Goal: Information Seeking & Learning: Learn about a topic

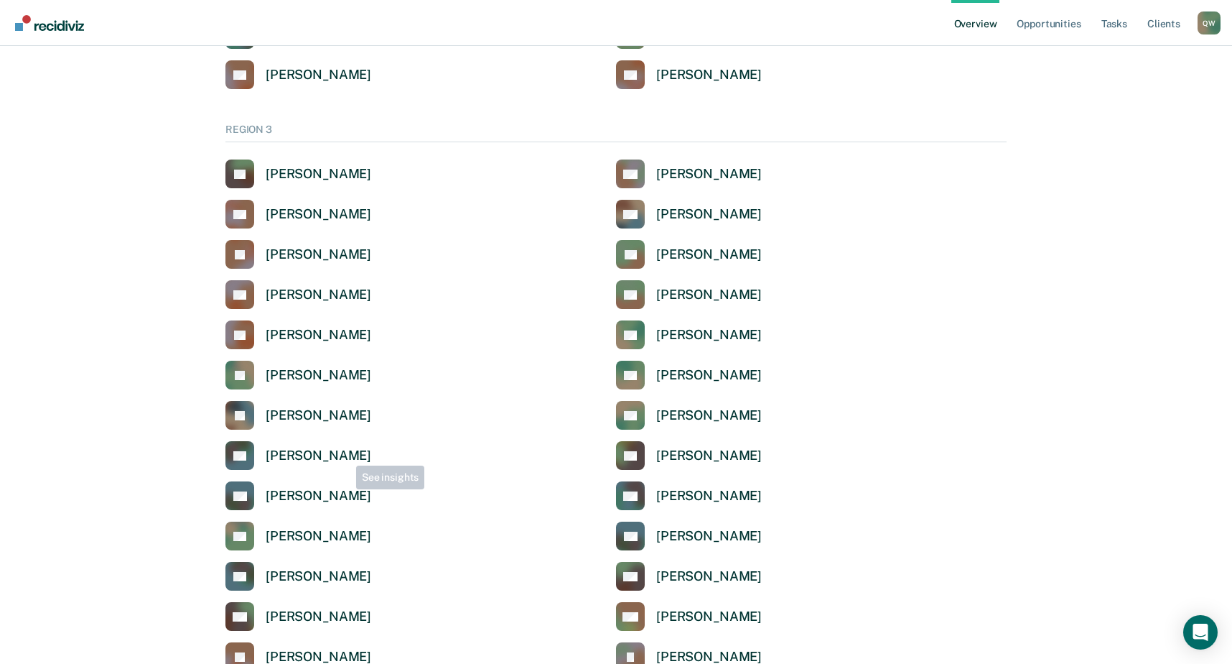
scroll to position [2298, 0]
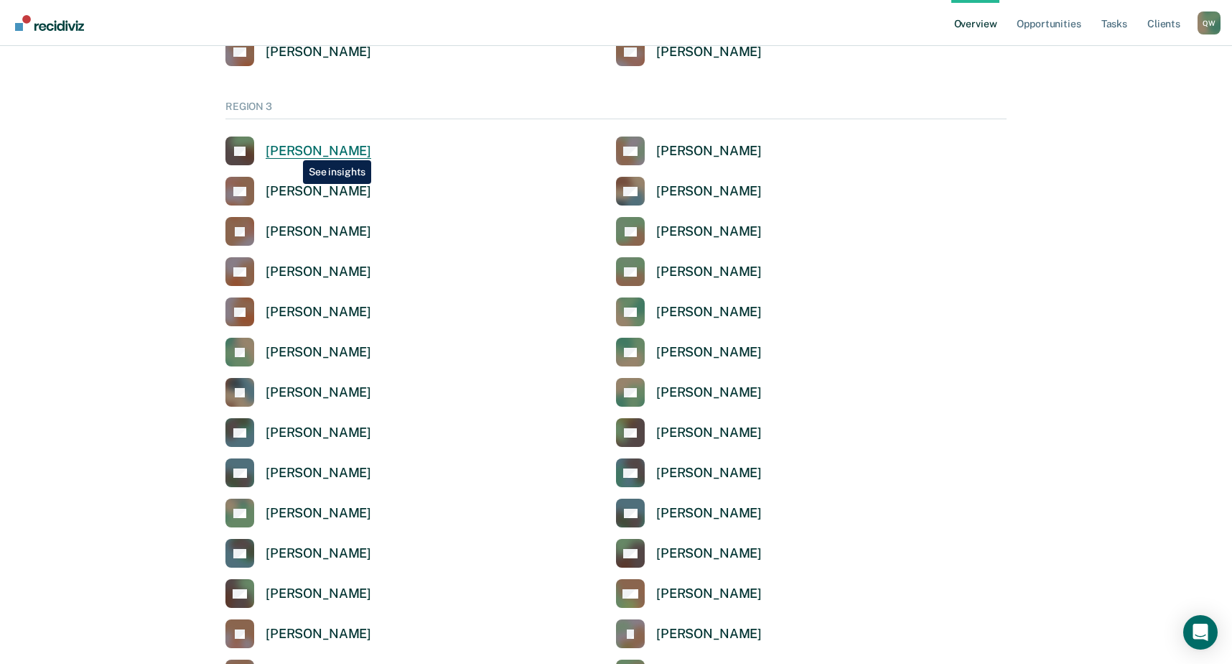
click at [292, 149] on div "[PERSON_NAME]" at bounding box center [319, 151] width 106 height 17
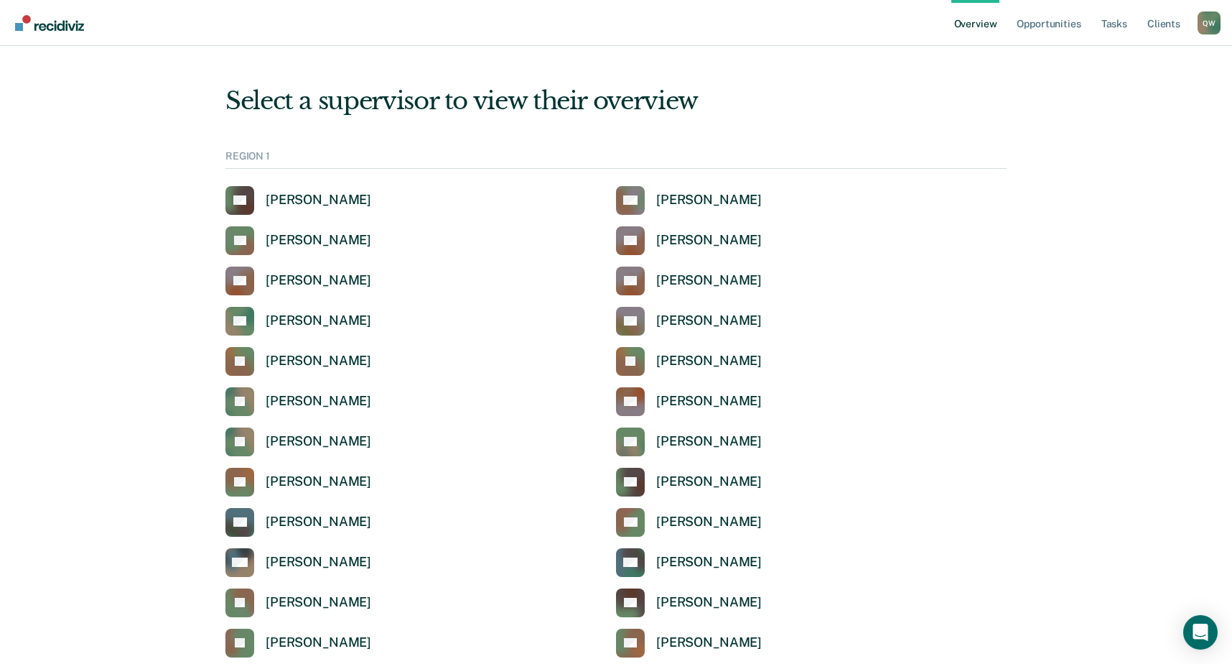
scroll to position [2298, 0]
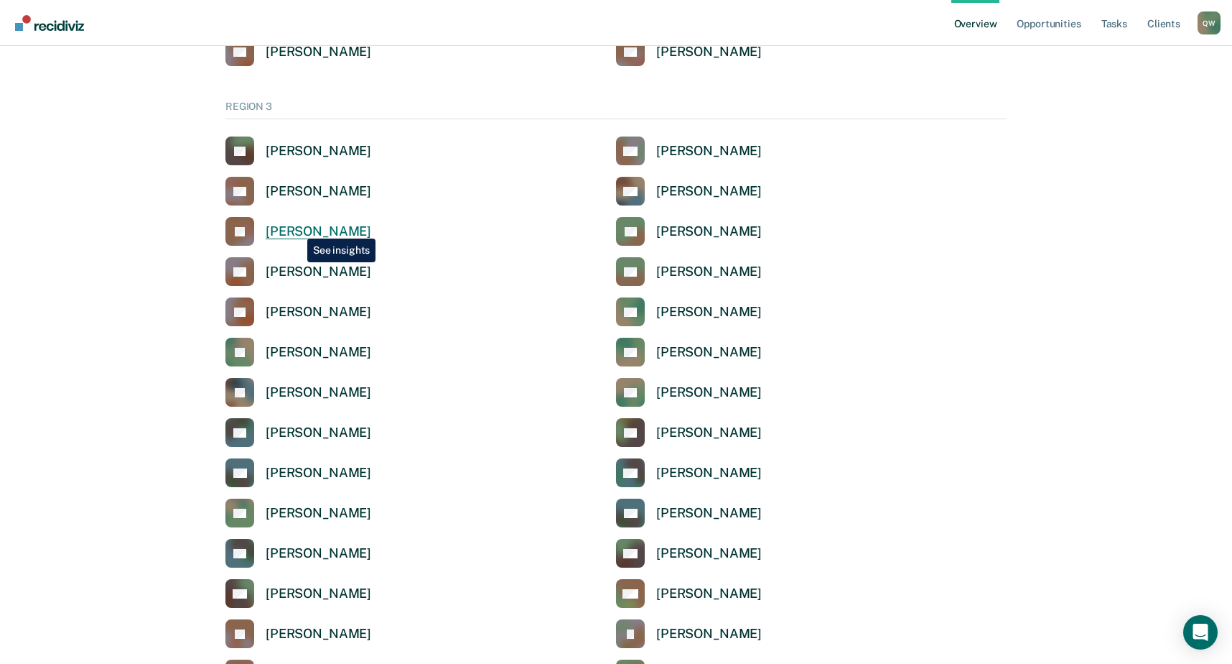
click at [297, 228] on div "[PERSON_NAME]" at bounding box center [319, 231] width 106 height 17
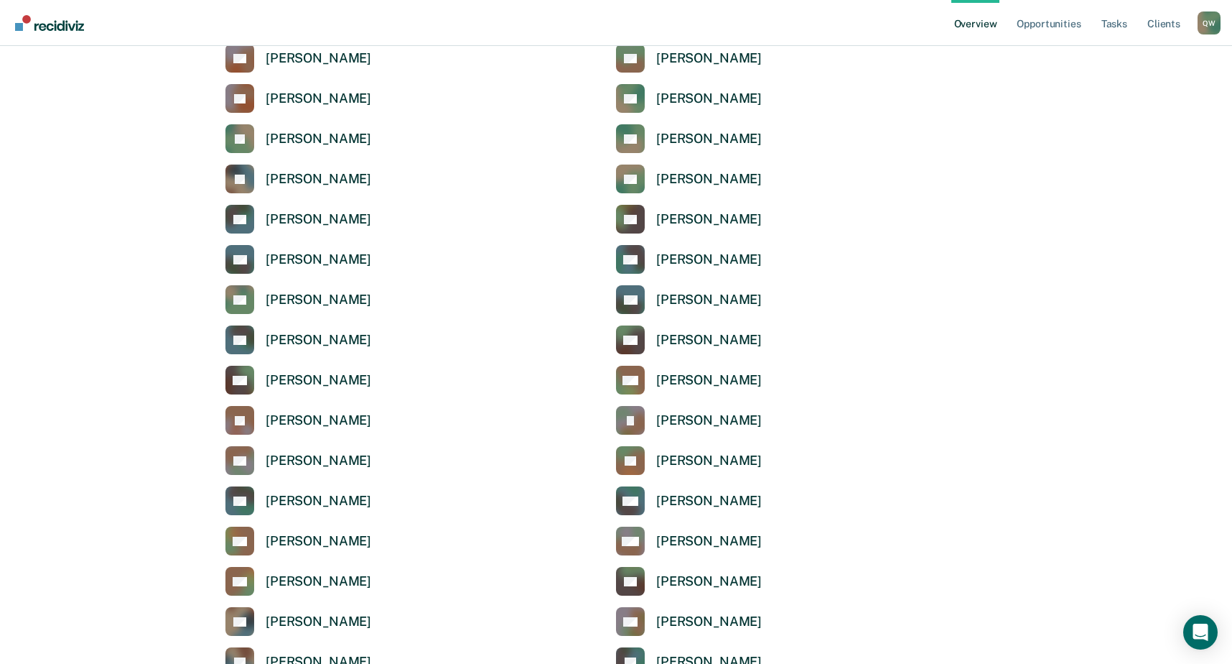
scroll to position [2514, 0]
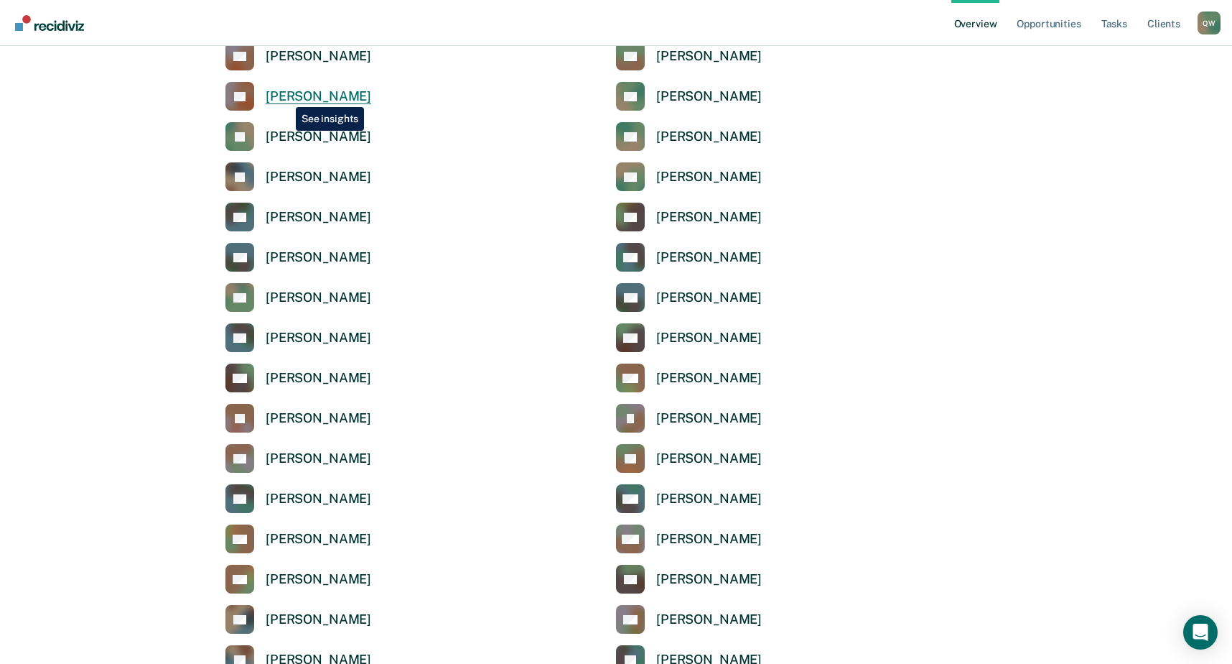
click at [285, 96] on div "[PERSON_NAME]" at bounding box center [319, 96] width 106 height 17
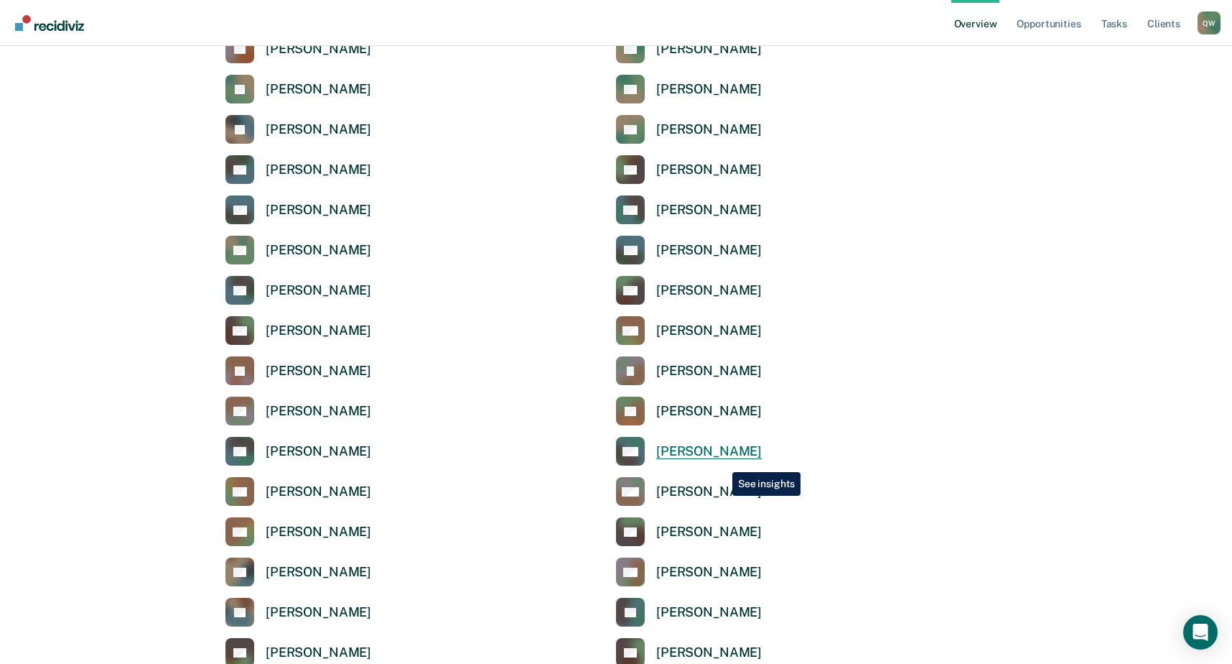
scroll to position [2586, 0]
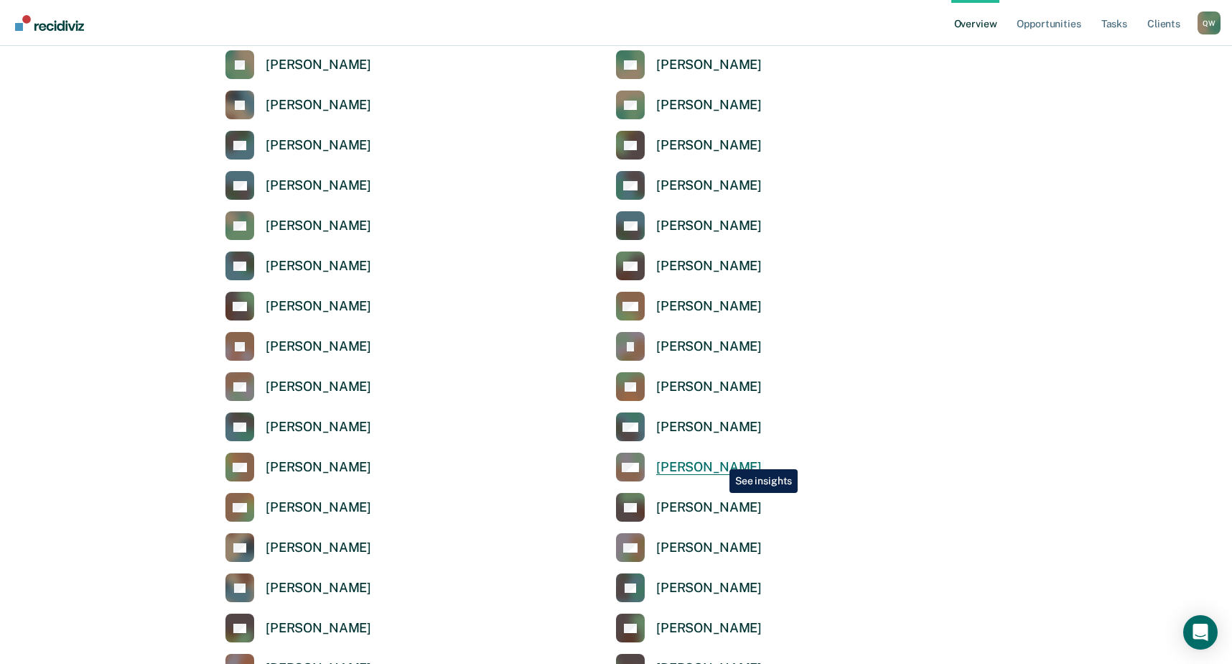
click at [719, 459] on div "[PERSON_NAME]" at bounding box center [709, 467] width 106 height 17
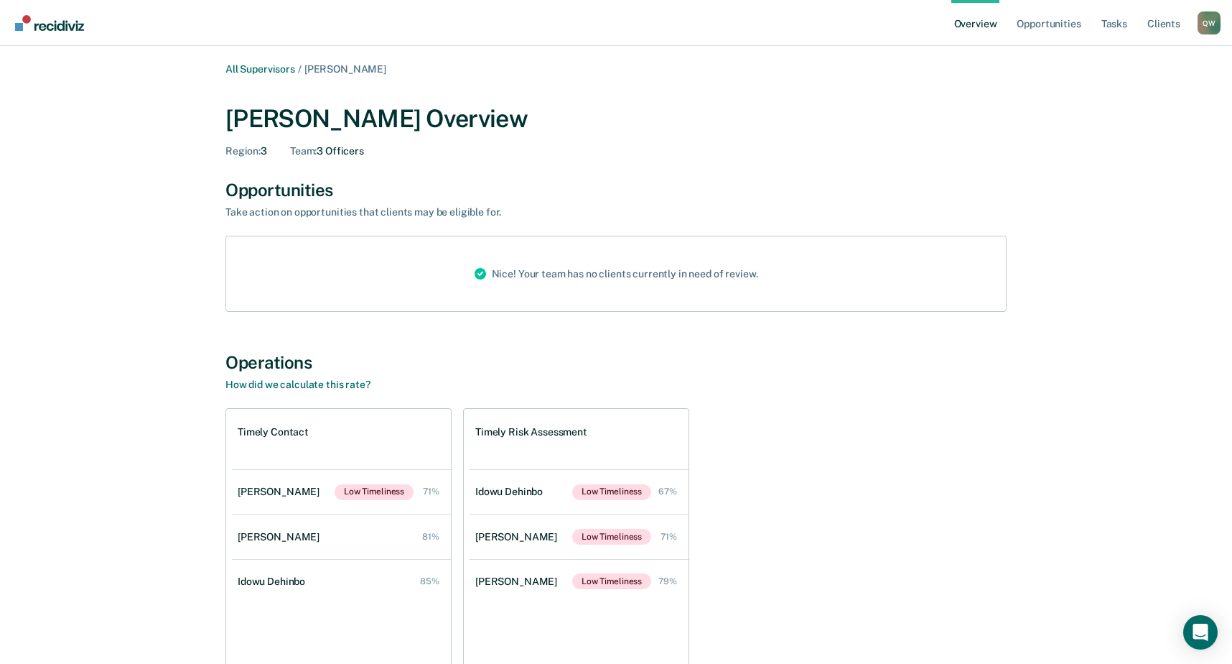
click at [600, 175] on div "All Supervisors / [PERSON_NAME] [PERSON_NAME] Overview Region : 3 Team : 3 Offi…" at bounding box center [616, 394] width 862 height 662
click at [614, 108] on div "[PERSON_NAME] Overview" at bounding box center [616, 118] width 781 height 29
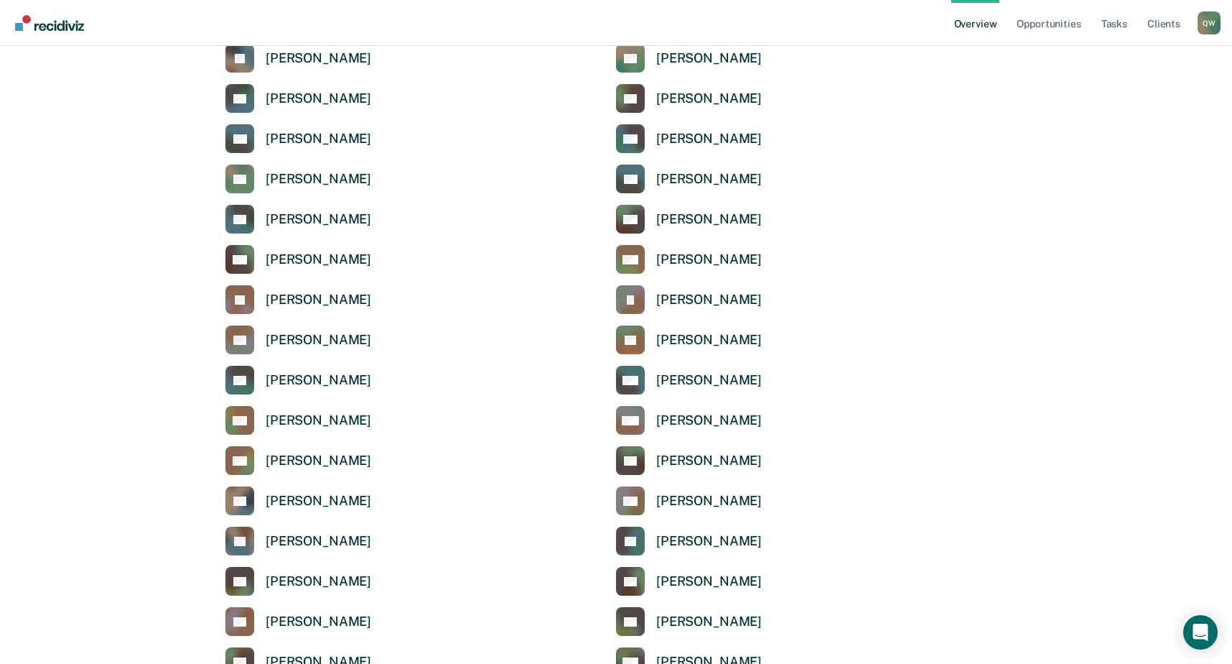
scroll to position [2657, 0]
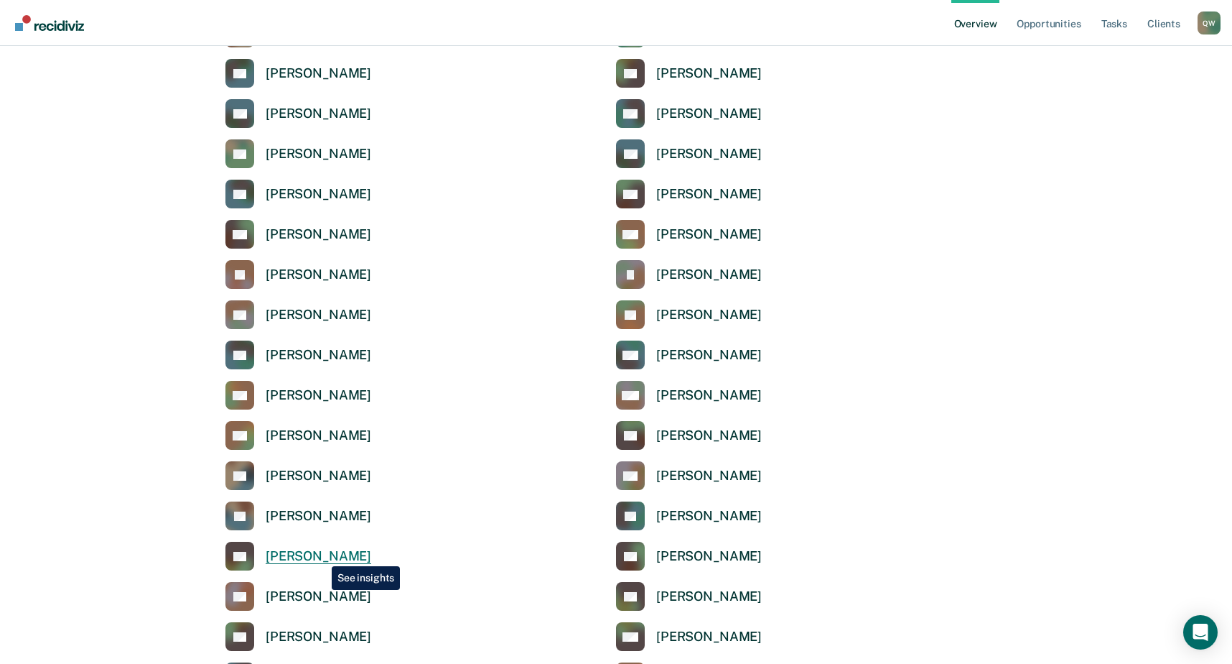
click at [321, 555] on div "[PERSON_NAME]" at bounding box center [319, 556] width 106 height 17
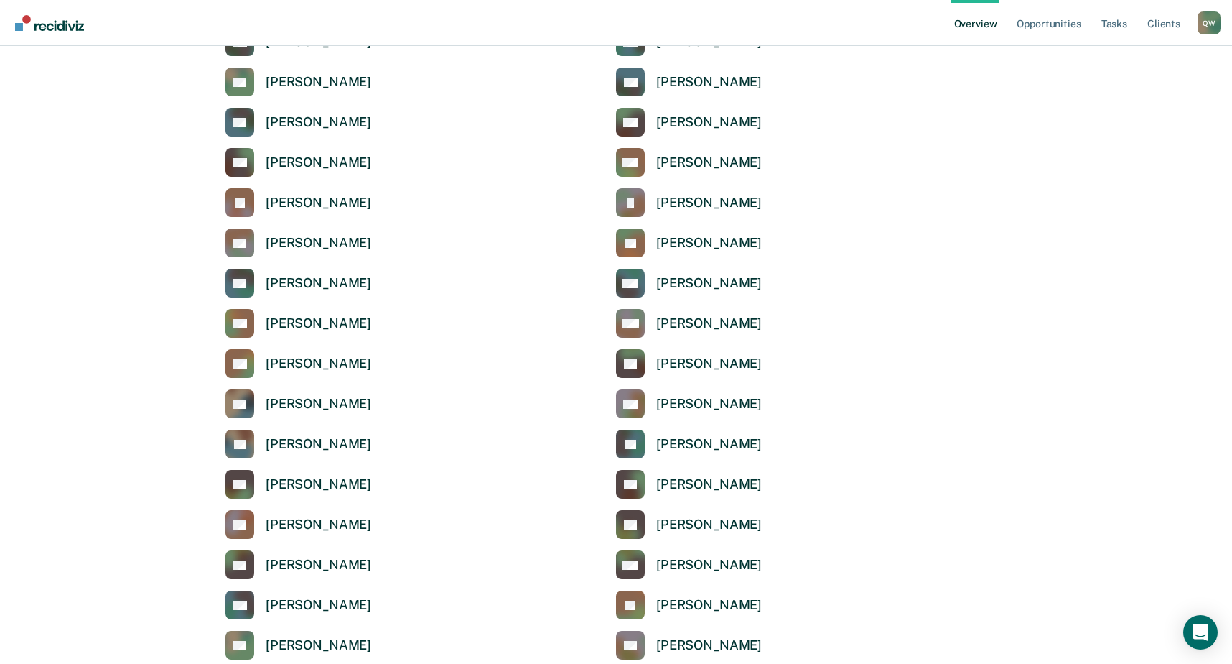
scroll to position [2801, 0]
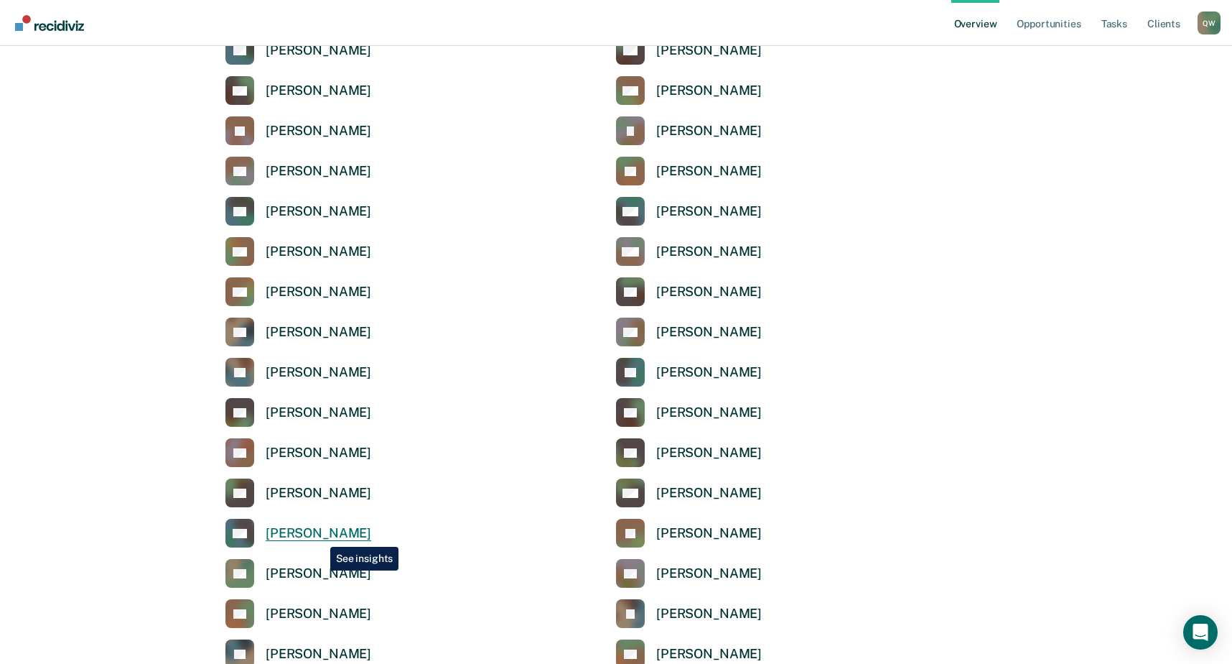
click at [320, 536] on div "[PERSON_NAME]" at bounding box center [319, 533] width 106 height 17
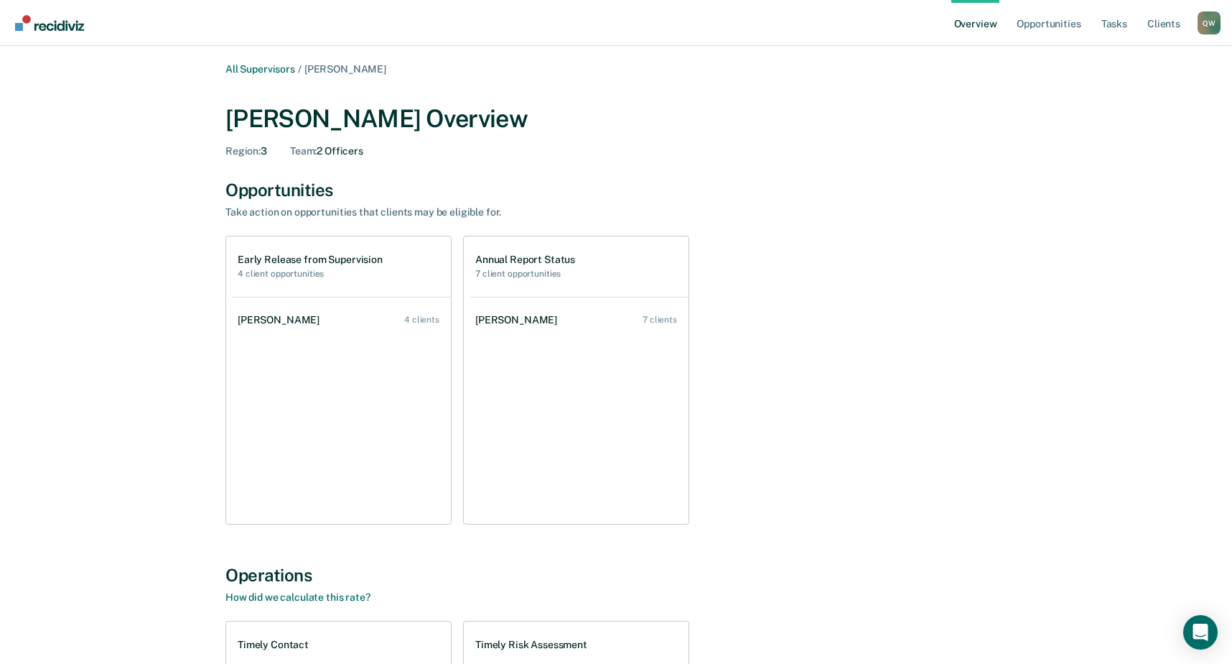
drag, startPoint x: 629, startPoint y: 151, endPoint x: 623, endPoint y: 157, distance: 8.6
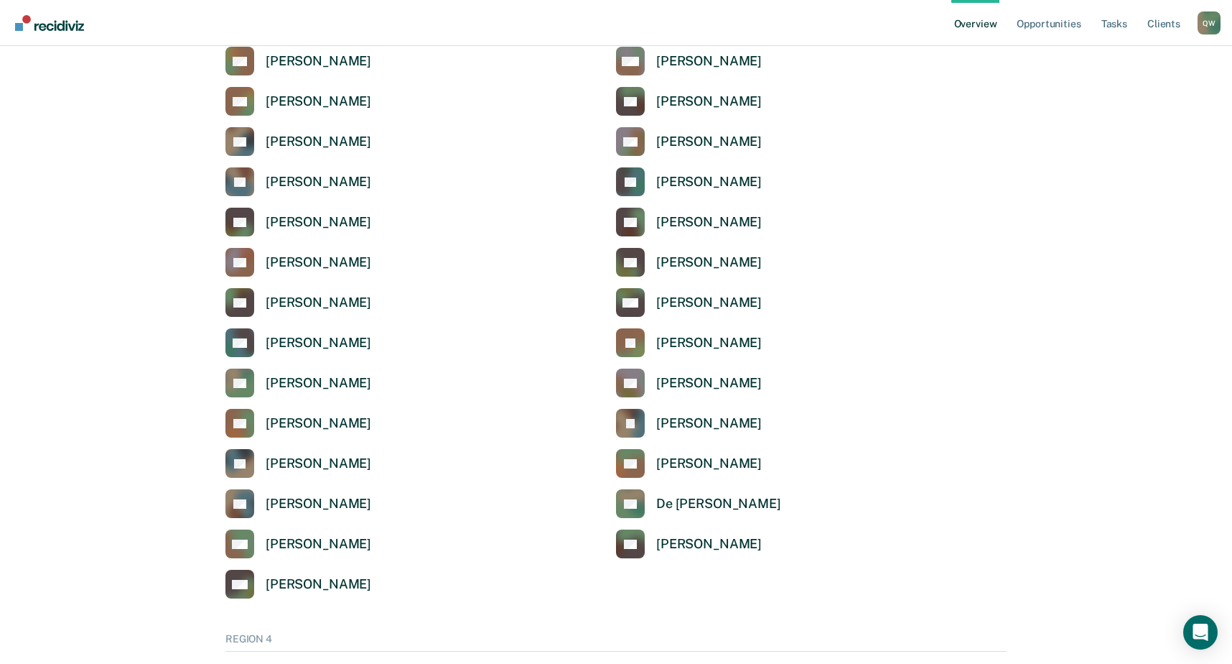
scroll to position [3016, 0]
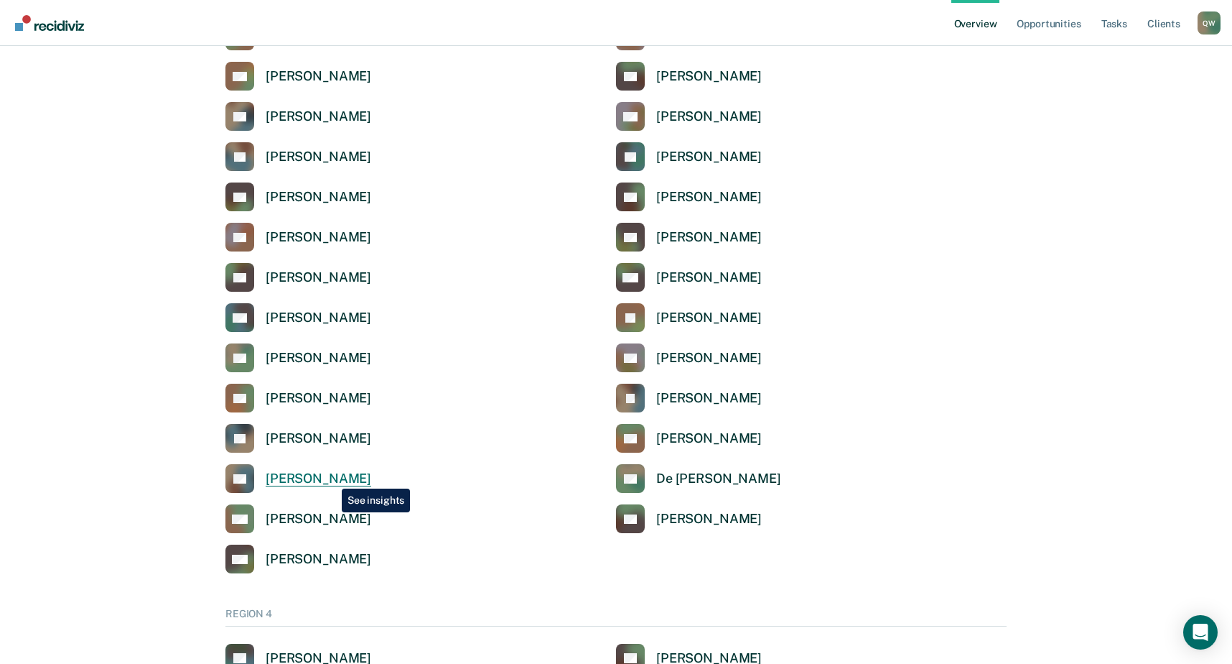
click at [331, 478] on div "[PERSON_NAME]" at bounding box center [319, 478] width 106 height 17
